Goal: Register for event/course

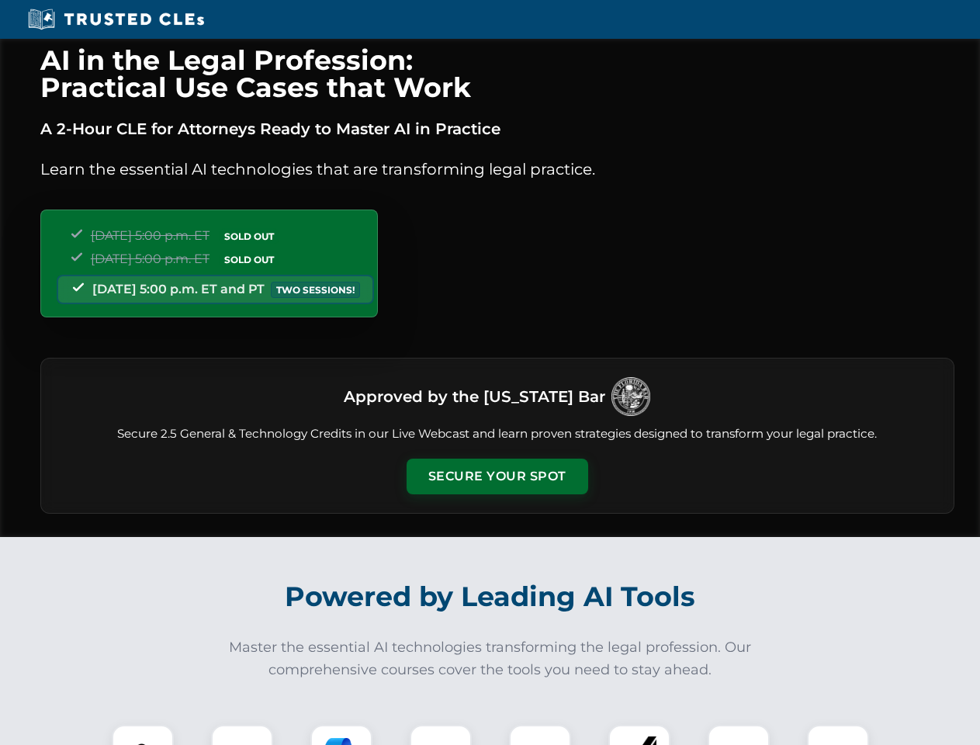
click at [497, 477] on button "Secure Your Spot" at bounding box center [498, 477] width 182 height 36
